Goal: Task Accomplishment & Management: Manage account settings

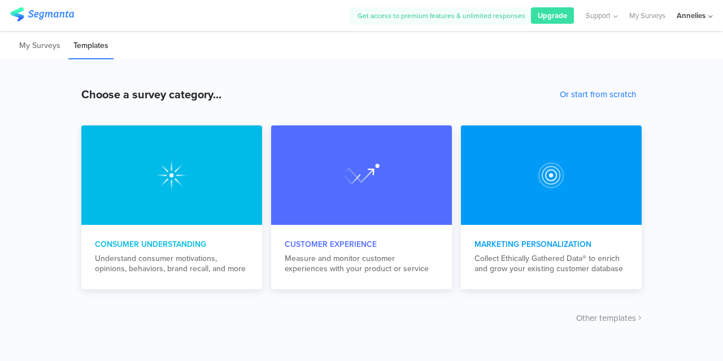
click at [692, 9] on div "Annelies" at bounding box center [695, 15] width 36 height 31
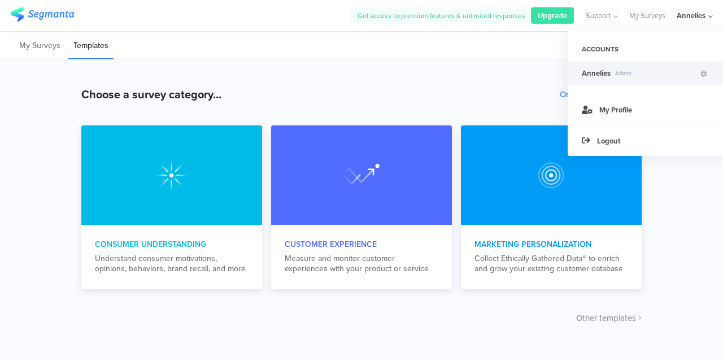
drag, startPoint x: 516, startPoint y: 83, endPoint x: 571, endPoint y: 60, distance: 59.3
click at [516, 82] on div "Choose a survey category... Or start from scratch Consumer Understanding Unders…" at bounding box center [361, 210] width 723 height 301
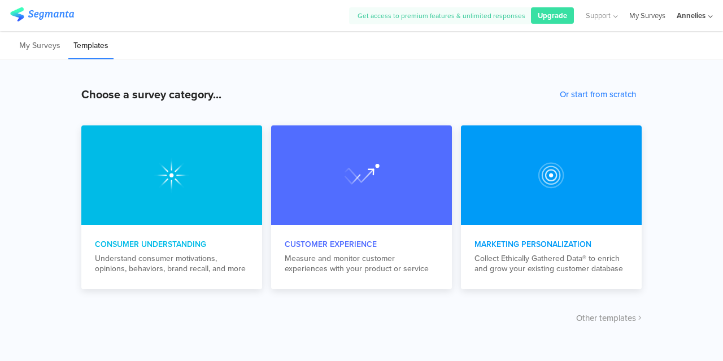
click at [638, 14] on link "My Surveys" at bounding box center [648, 15] width 36 height 31
click at [637, 14] on link "My Surveys" at bounding box center [648, 15] width 36 height 31
click at [647, 10] on link "My Surveys" at bounding box center [648, 15] width 36 height 31
click at [692, 11] on div "Annelies" at bounding box center [691, 15] width 29 height 11
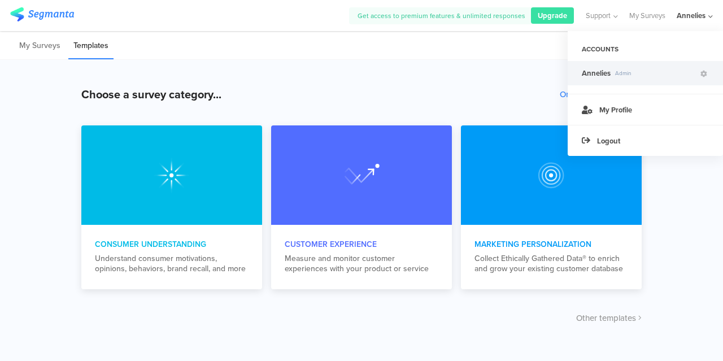
click at [671, 79] on span "Annelies Admin" at bounding box center [640, 73] width 117 height 11
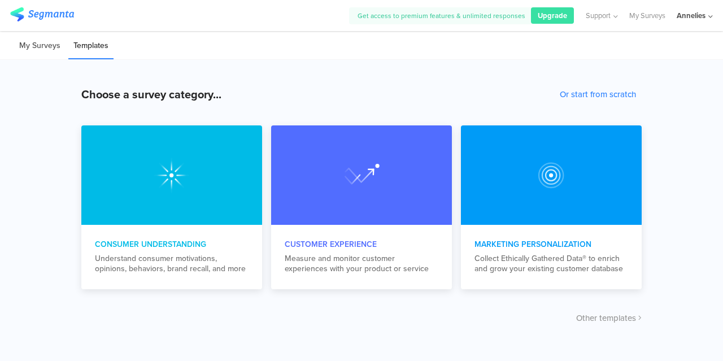
click at [42, 37] on li "My Surveys" at bounding box center [39, 46] width 51 height 27
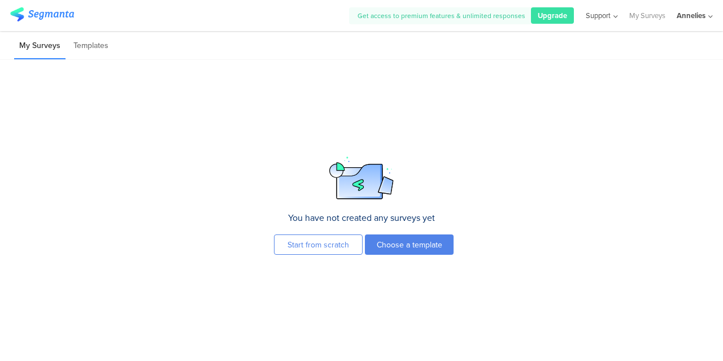
click at [611, 19] on icon at bounding box center [614, 16] width 7 height 8
click at [674, 79] on div "You have not created any surveys yet Start from scratch Choose a template To cr…" at bounding box center [361, 210] width 723 height 301
click at [699, 19] on div "Annelies" at bounding box center [691, 15] width 29 height 11
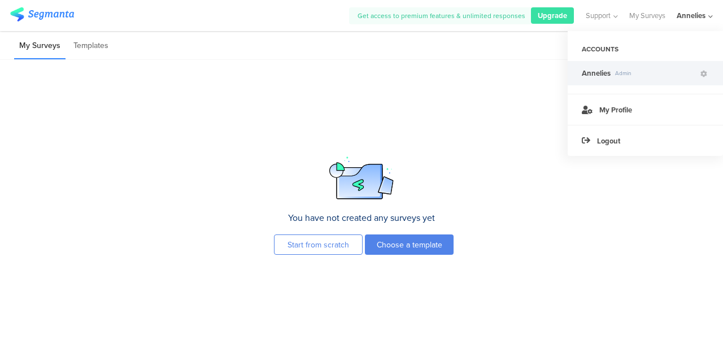
click at [26, 12] on img at bounding box center [42, 14] width 64 height 14
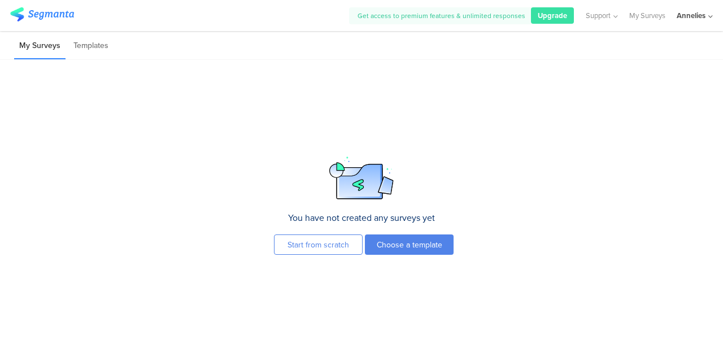
click at [27, 12] on img at bounding box center [42, 14] width 64 height 14
click at [640, 16] on link "My Surveys" at bounding box center [648, 15] width 36 height 31
click at [610, 235] on div "You have not created any surveys yet Start from scratch Choose a template To cr…" at bounding box center [361, 210] width 723 height 301
click at [678, 15] on div "Annelies" at bounding box center [691, 15] width 29 height 11
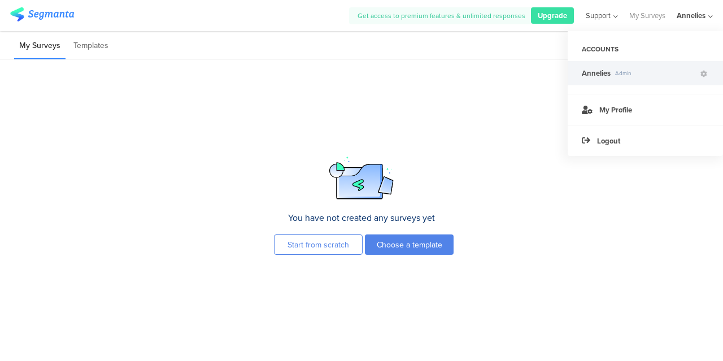
click at [606, 15] on span "Support" at bounding box center [598, 15] width 25 height 11
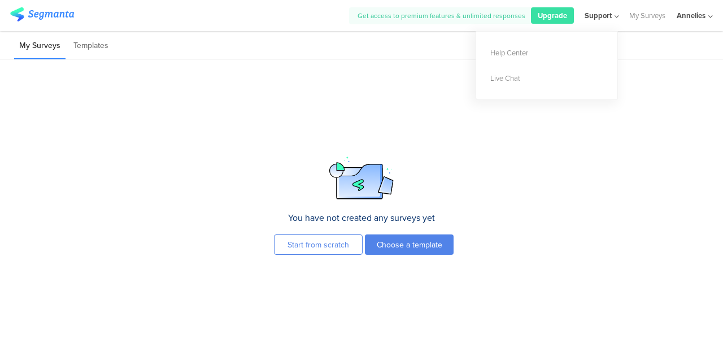
click at [606, 15] on span "Support" at bounding box center [598, 15] width 27 height 11
click at [641, 16] on link "My Surveys" at bounding box center [648, 15] width 36 height 31
click at [88, 49] on li "Templates" at bounding box center [90, 46] width 45 height 27
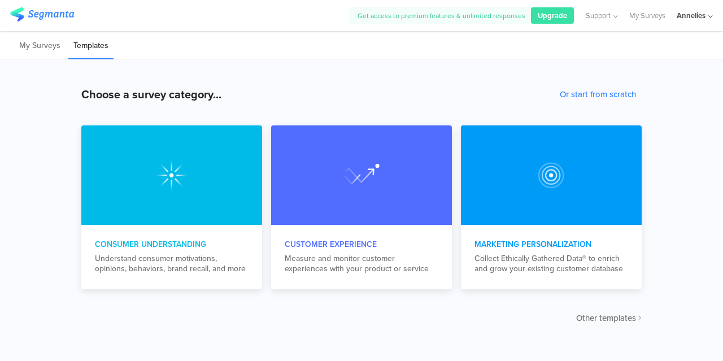
click at [613, 318] on span "Other templates" at bounding box center [606, 318] width 60 height 12
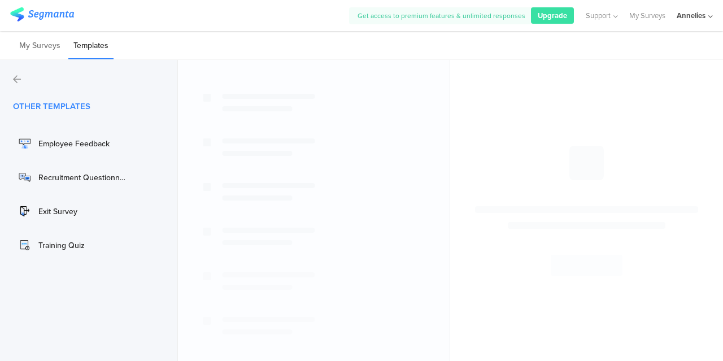
click at [705, 16] on div "Annelies" at bounding box center [691, 15] width 29 height 11
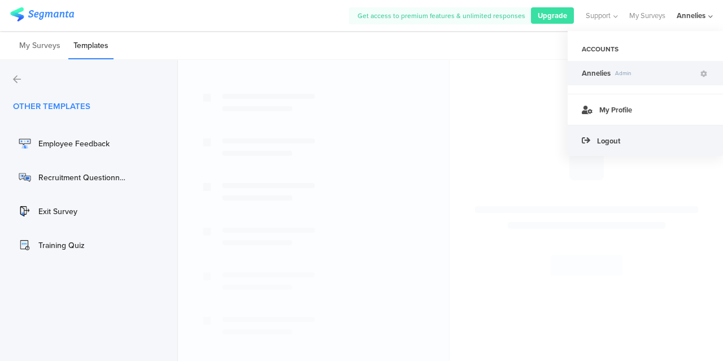
click at [607, 141] on span "Logout" at bounding box center [608, 141] width 23 height 11
